Goal: Task Accomplishment & Management: Complete application form

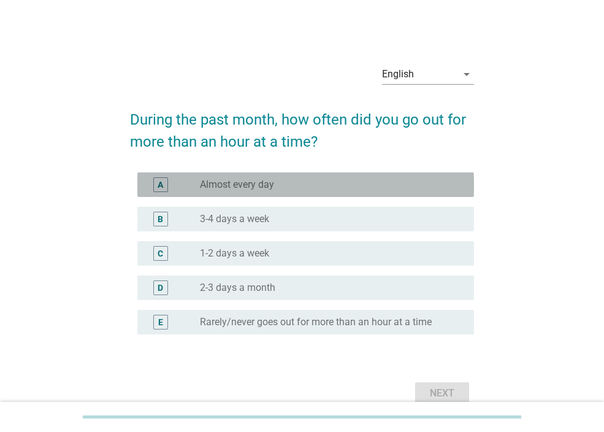
click at [300, 185] on div "radio_button_unchecked Almost every day" at bounding box center [327, 184] width 254 height 12
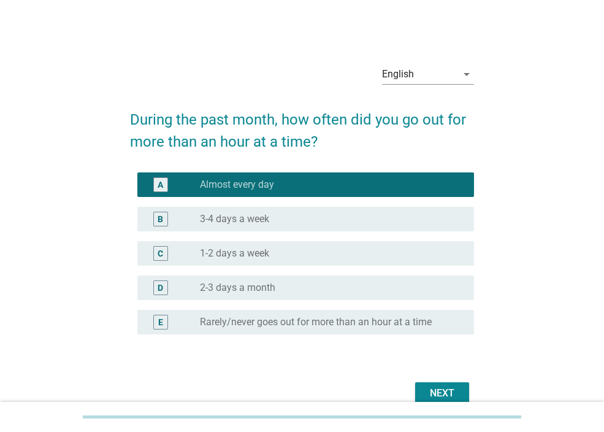
click at [450, 392] on div "Next" at bounding box center [442, 393] width 34 height 15
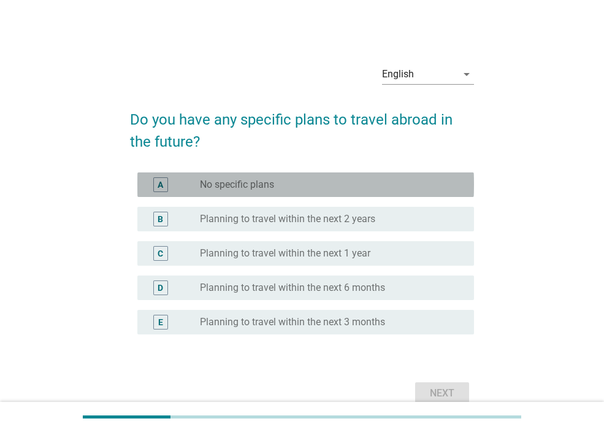
click at [260, 189] on label "No specific plans" at bounding box center [237, 184] width 74 height 12
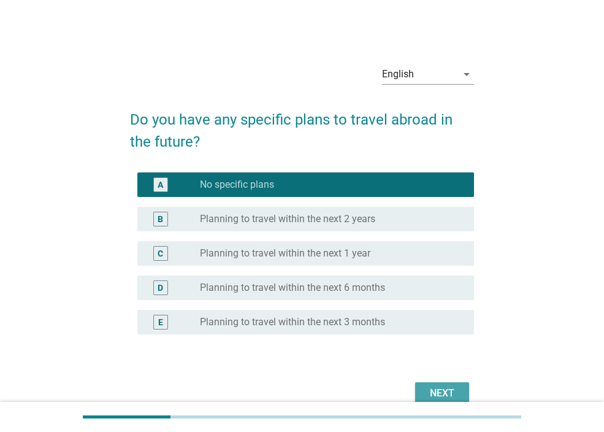
click at [430, 397] on div "Next" at bounding box center [442, 393] width 34 height 15
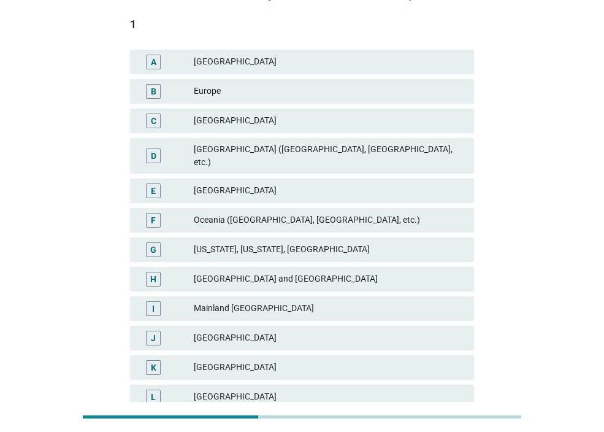
scroll to position [131, 0]
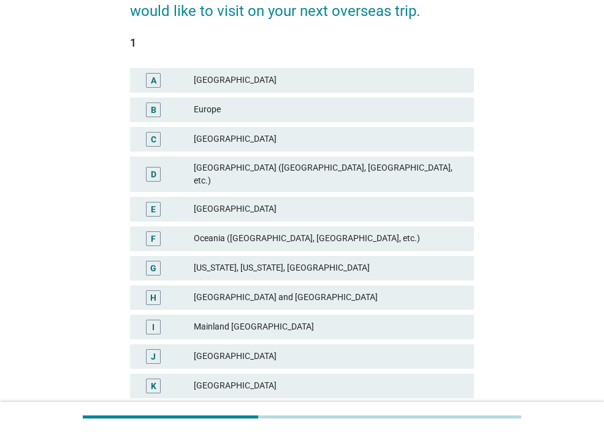
click at [262, 108] on div "Europe" at bounding box center [329, 109] width 270 height 15
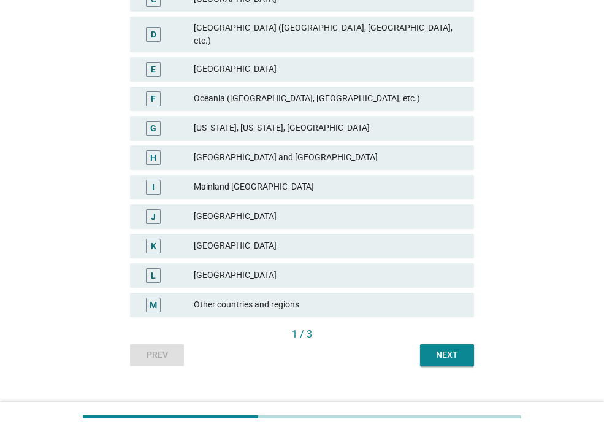
scroll to position [278, 0]
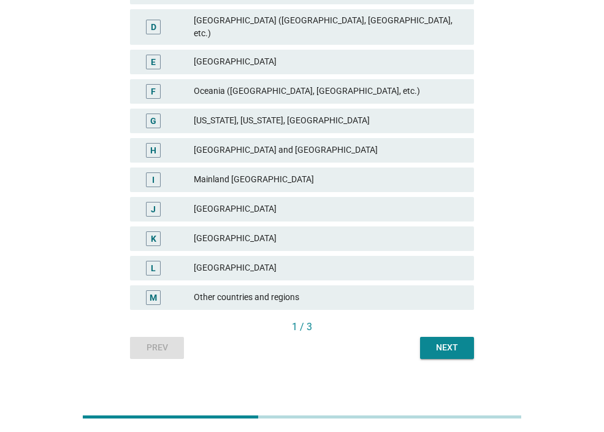
click at [445, 341] on div "Next" at bounding box center [447, 347] width 34 height 13
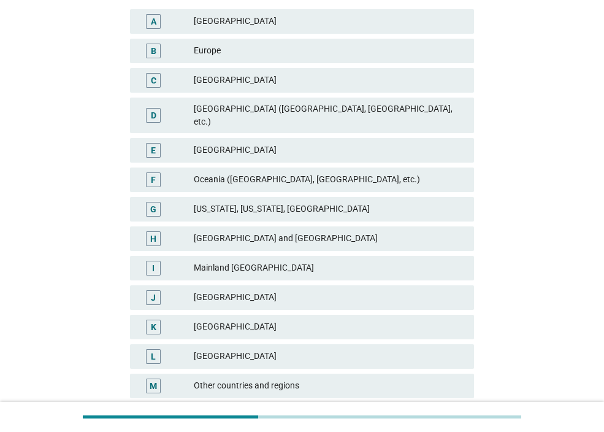
scroll to position [221, 0]
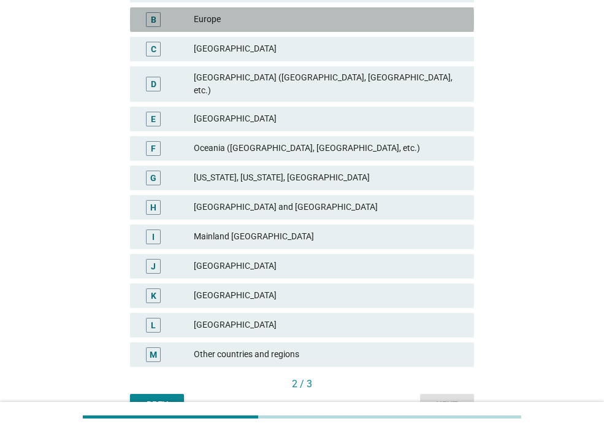
click at [248, 17] on div "Europe" at bounding box center [329, 19] width 270 height 15
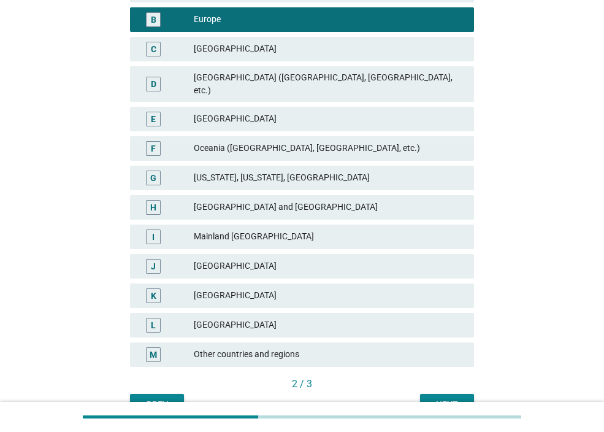
click at [446, 394] on button "Next" at bounding box center [447, 405] width 54 height 22
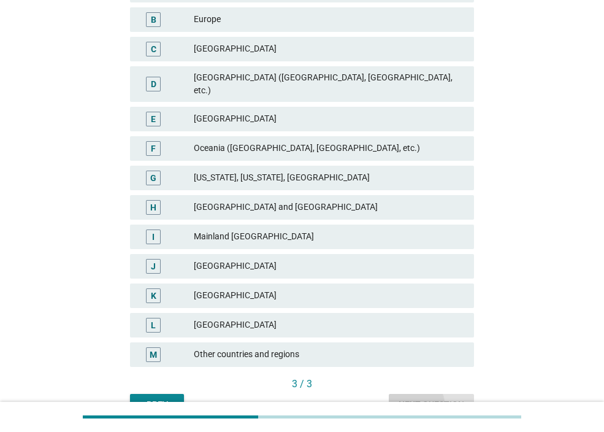
scroll to position [0, 0]
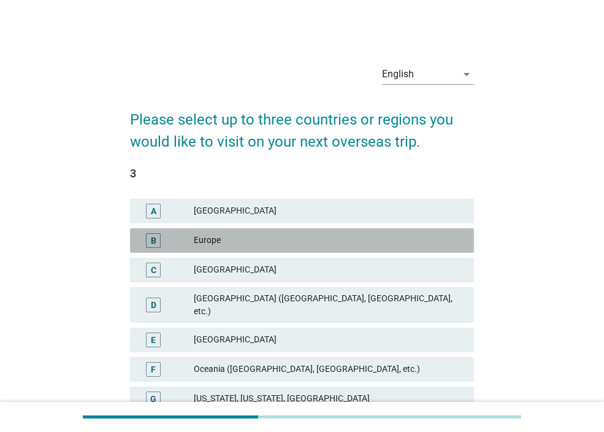
click at [308, 234] on div "Europe" at bounding box center [329, 240] width 270 height 15
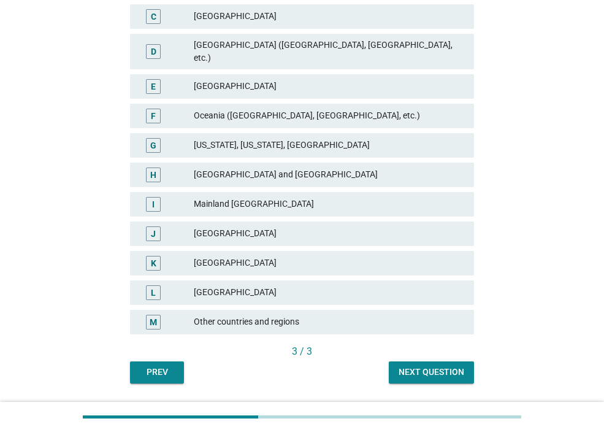
scroll to position [278, 0]
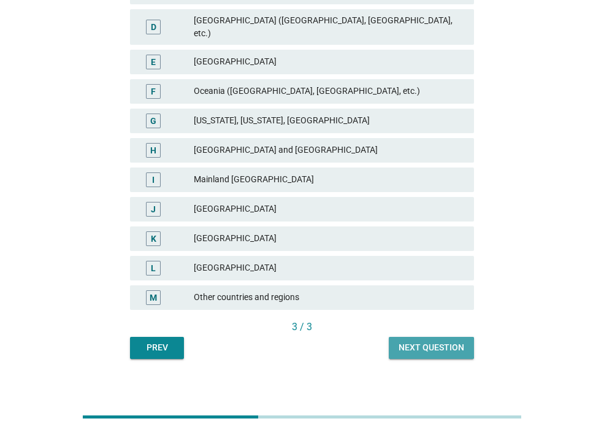
click at [420, 341] on div "Next question" at bounding box center [431, 347] width 66 height 13
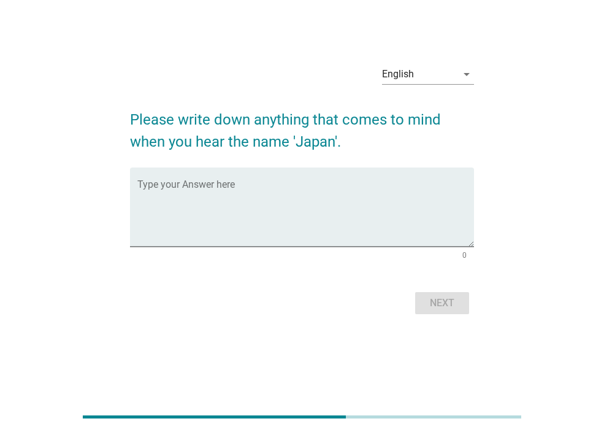
scroll to position [0, 0]
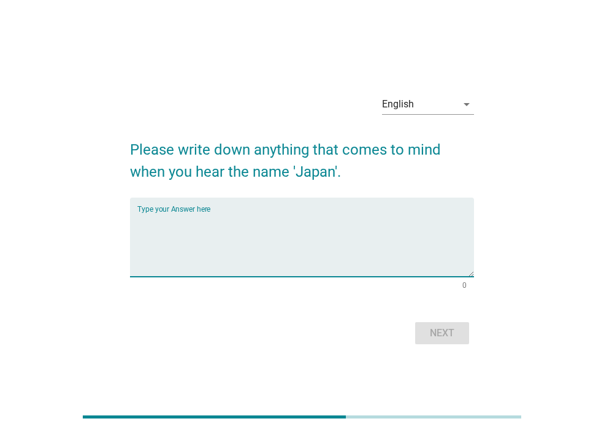
click at [298, 223] on textarea "Type your Answer here" at bounding box center [305, 244] width 337 height 64
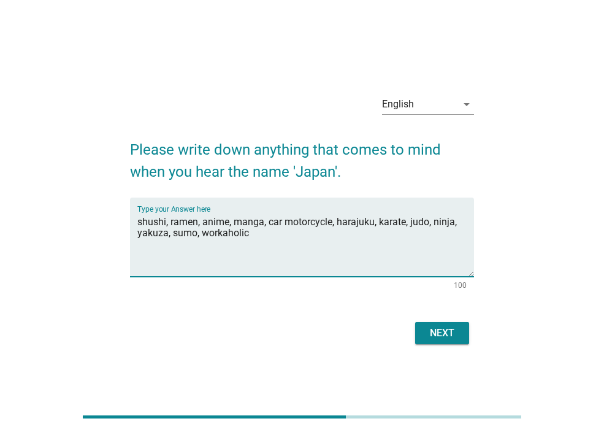
type textarea "shushi, ramen, anime, manga, car motorcycle, harajuku, karate, judo, ninja, yak…"
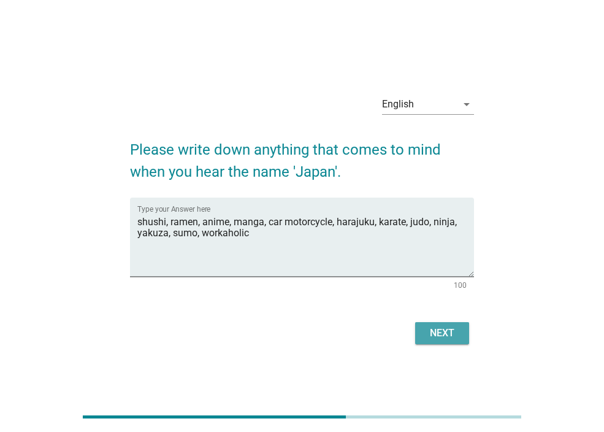
click at [440, 331] on div "Next" at bounding box center [442, 333] width 34 height 15
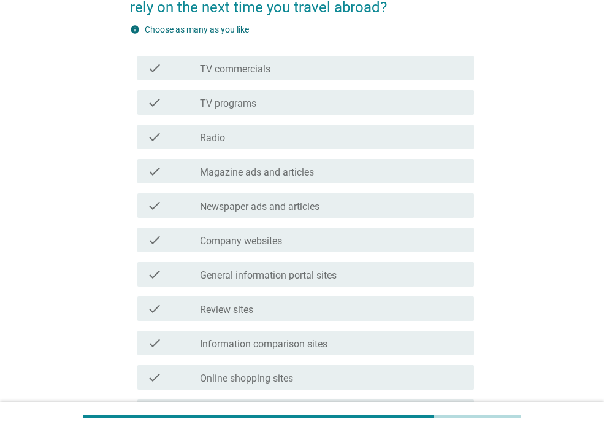
scroll to position [147, 0]
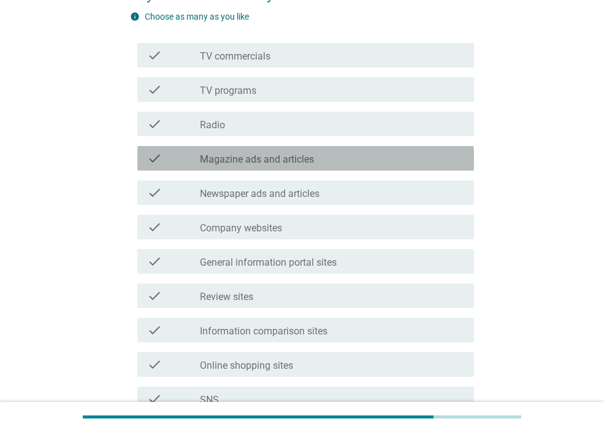
click at [153, 158] on icon "check" at bounding box center [154, 158] width 15 height 15
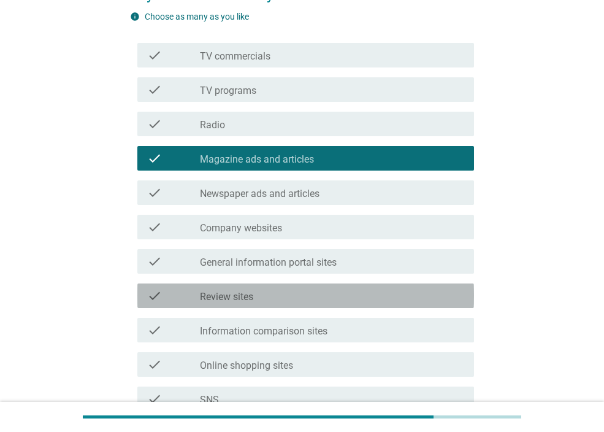
click at [280, 299] on div "check_box_outline_blank Review sites" at bounding box center [332, 295] width 264 height 15
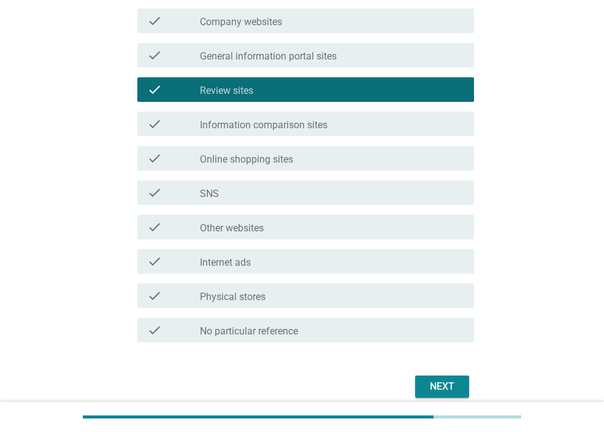
scroll to position [368, 0]
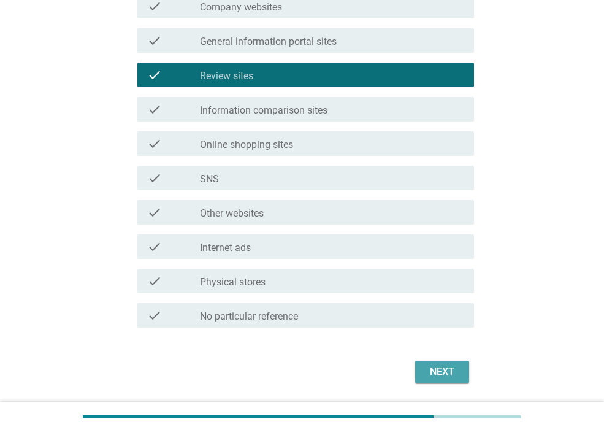
click at [447, 372] on div "Next" at bounding box center [442, 371] width 34 height 15
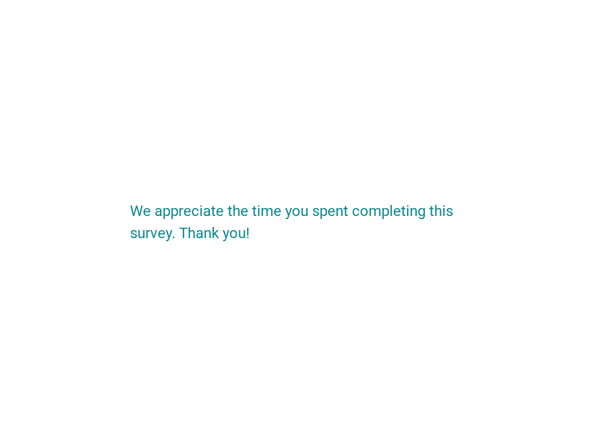
scroll to position [0, 0]
